Goal: Obtain resource: Download file/media

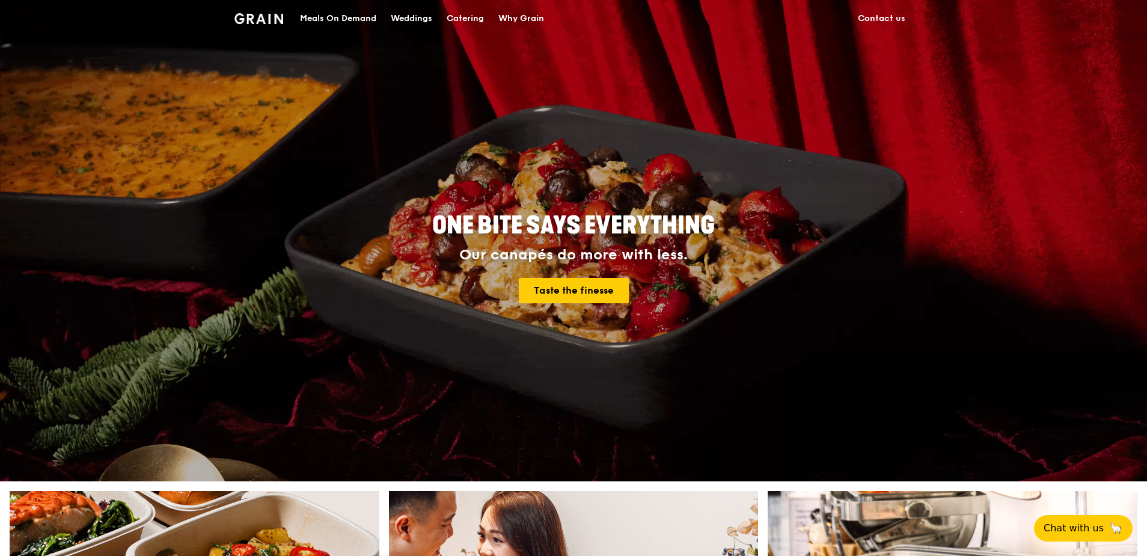
click at [467, 14] on div "Catering" at bounding box center [465, 19] width 37 height 36
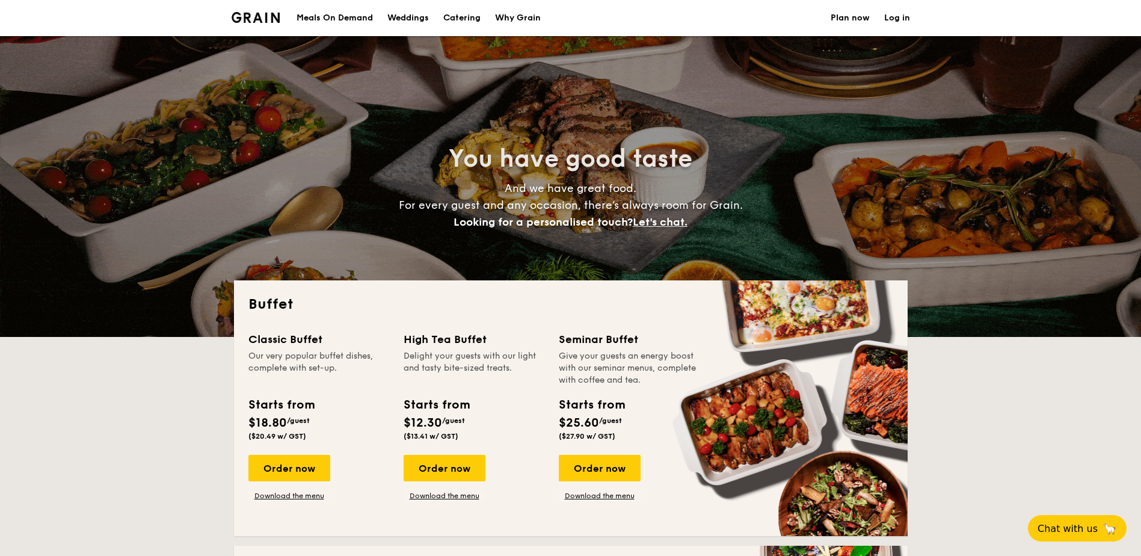
select select
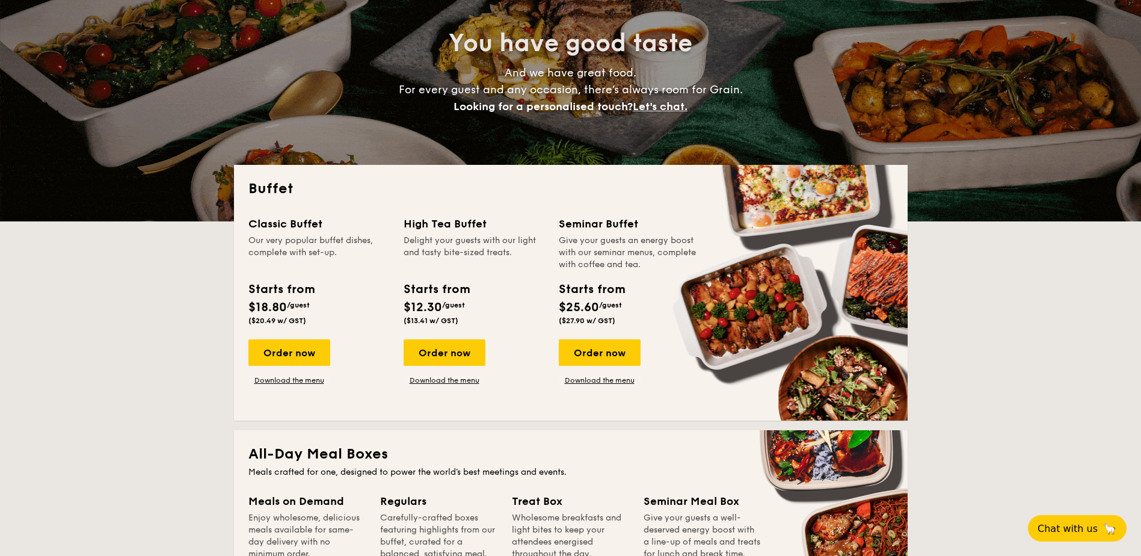
scroll to position [120, 0]
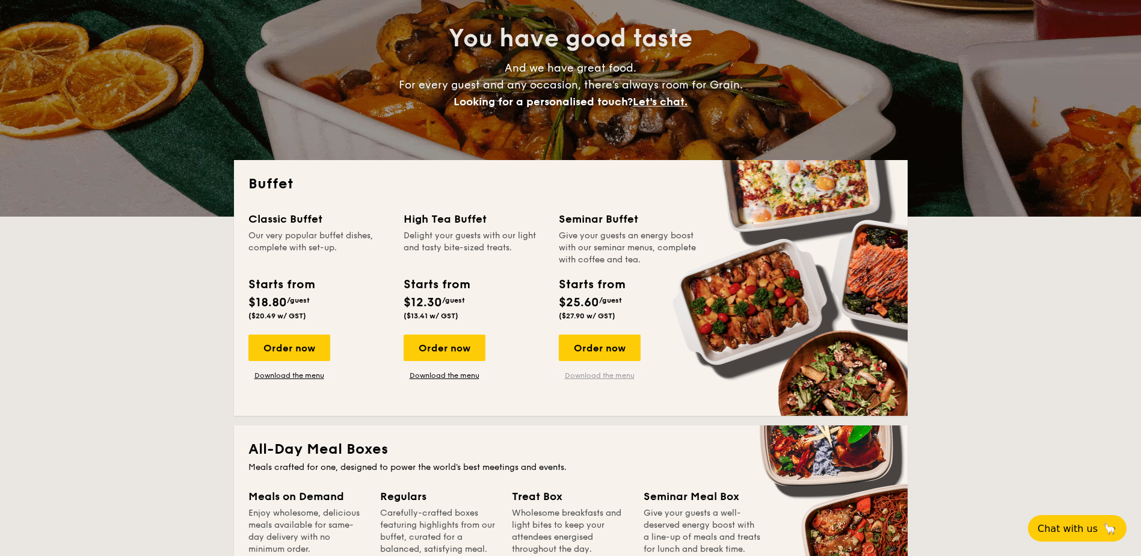
click at [606, 374] on link "Download the menu" at bounding box center [600, 375] width 82 height 10
click at [447, 376] on link "Download the menu" at bounding box center [444, 375] width 82 height 10
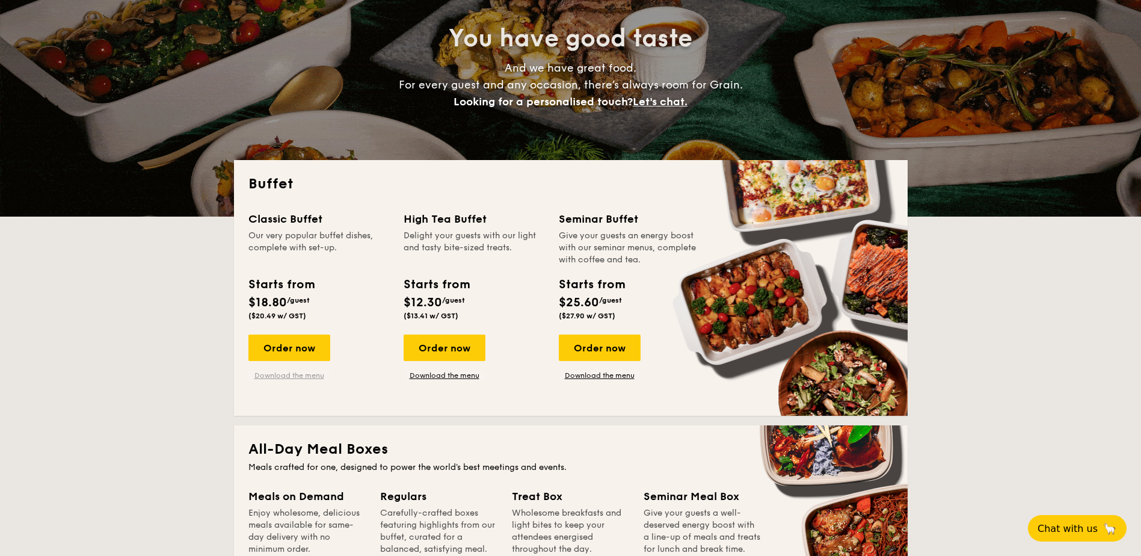
click at [296, 372] on link "Download the menu" at bounding box center [289, 375] width 82 height 10
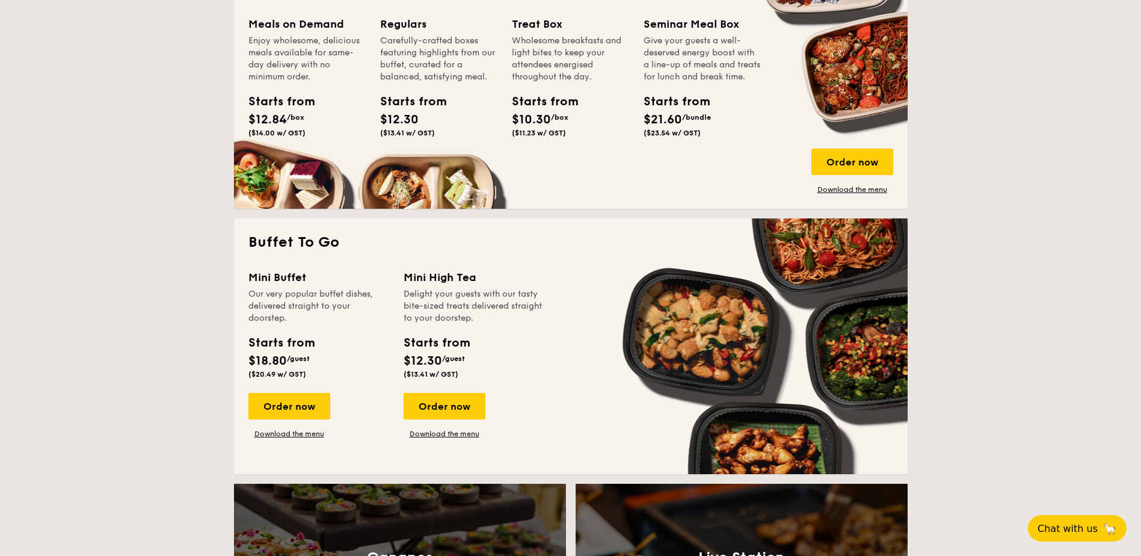
scroll to position [661, 0]
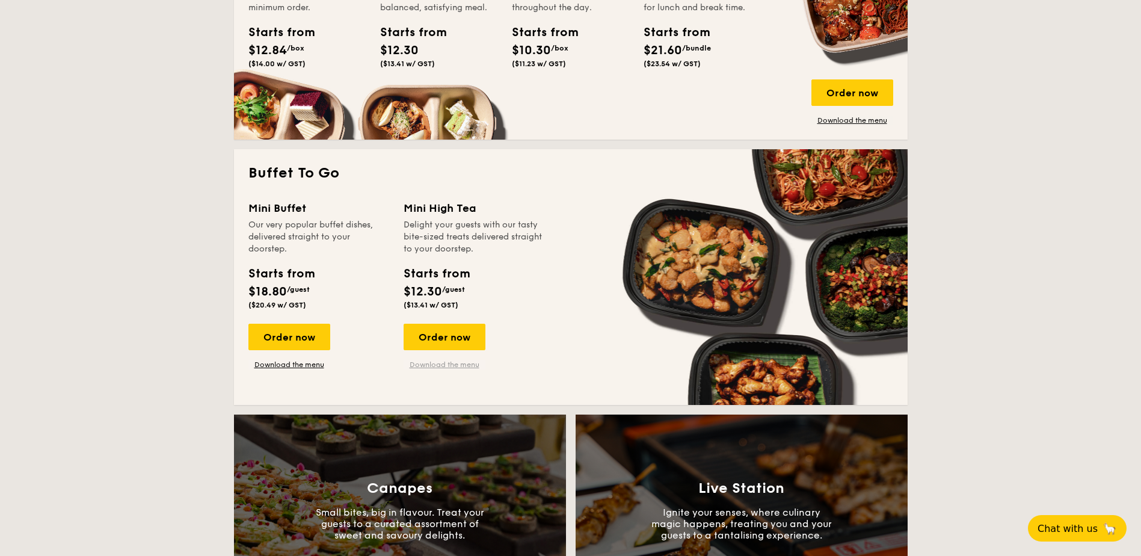
click at [441, 363] on link "Download the menu" at bounding box center [444, 365] width 82 height 10
